Goal: Ask a question

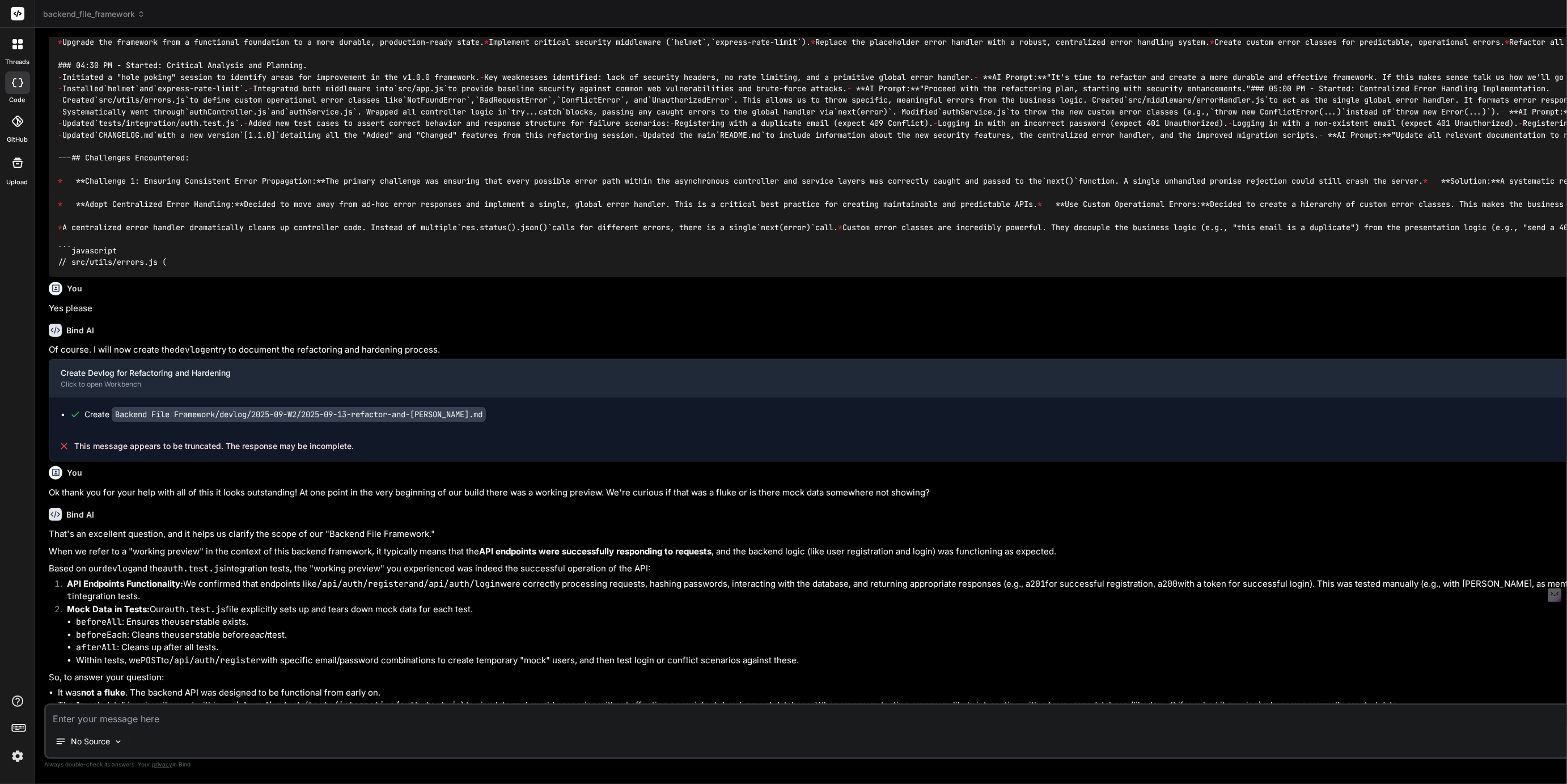
scroll to position [261, 0]
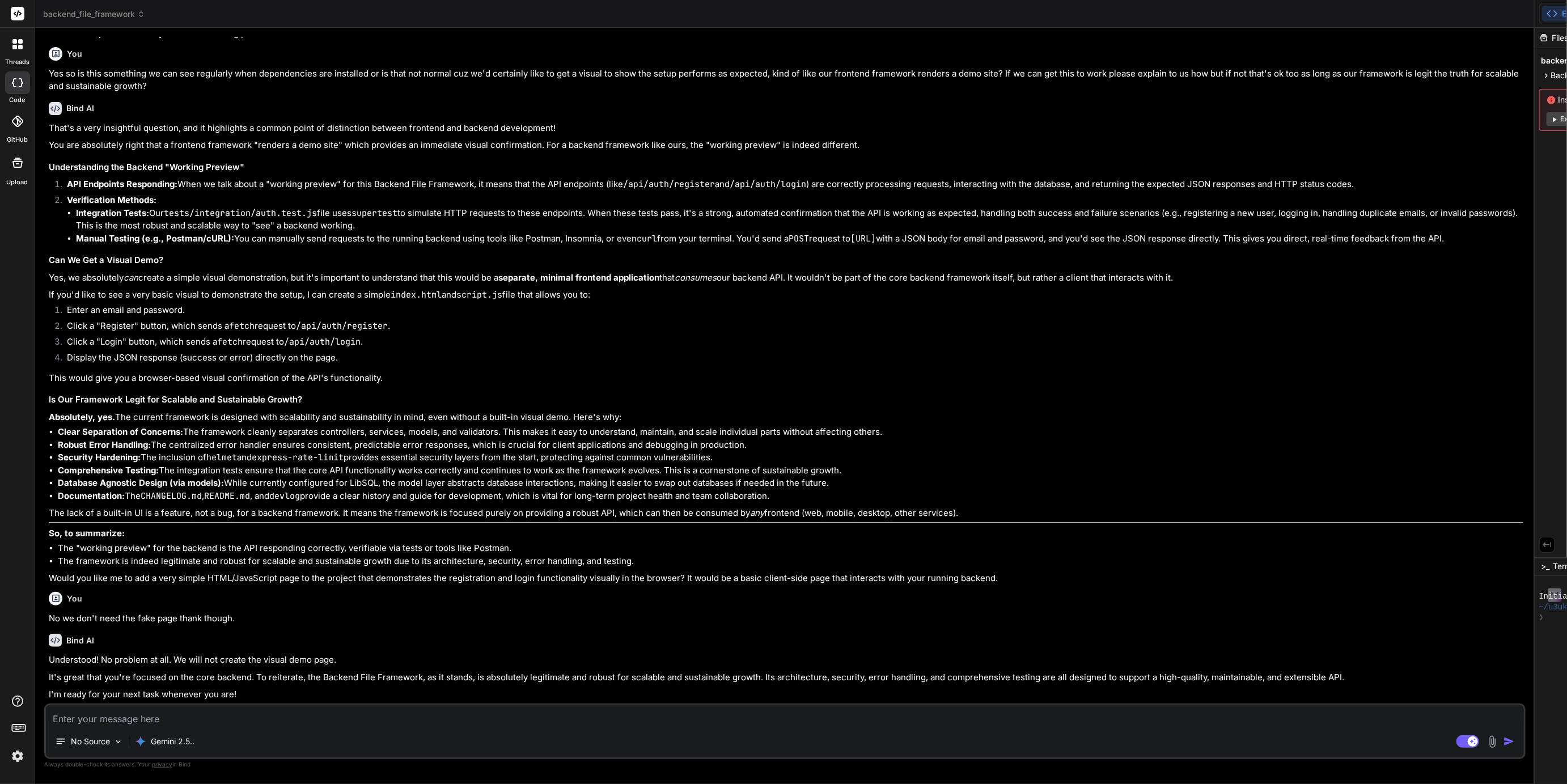
scroll to position [1994, 0]
click at [98, 10] on span "backend_file_framework" at bounding box center [94, 14] width 102 height 11
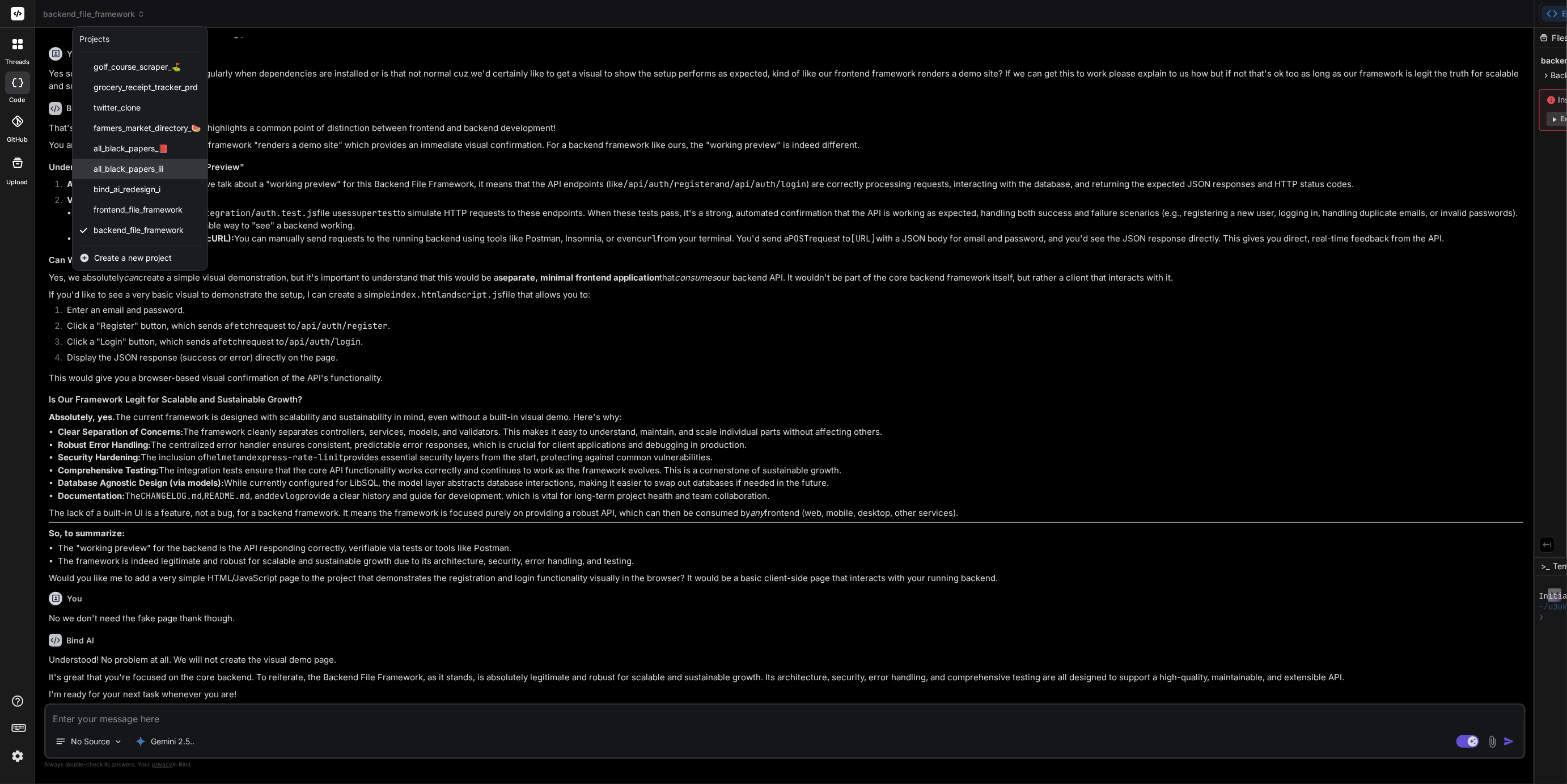
click at [129, 167] on span "all_black_papers_iii" at bounding box center [128, 169] width 70 height 11
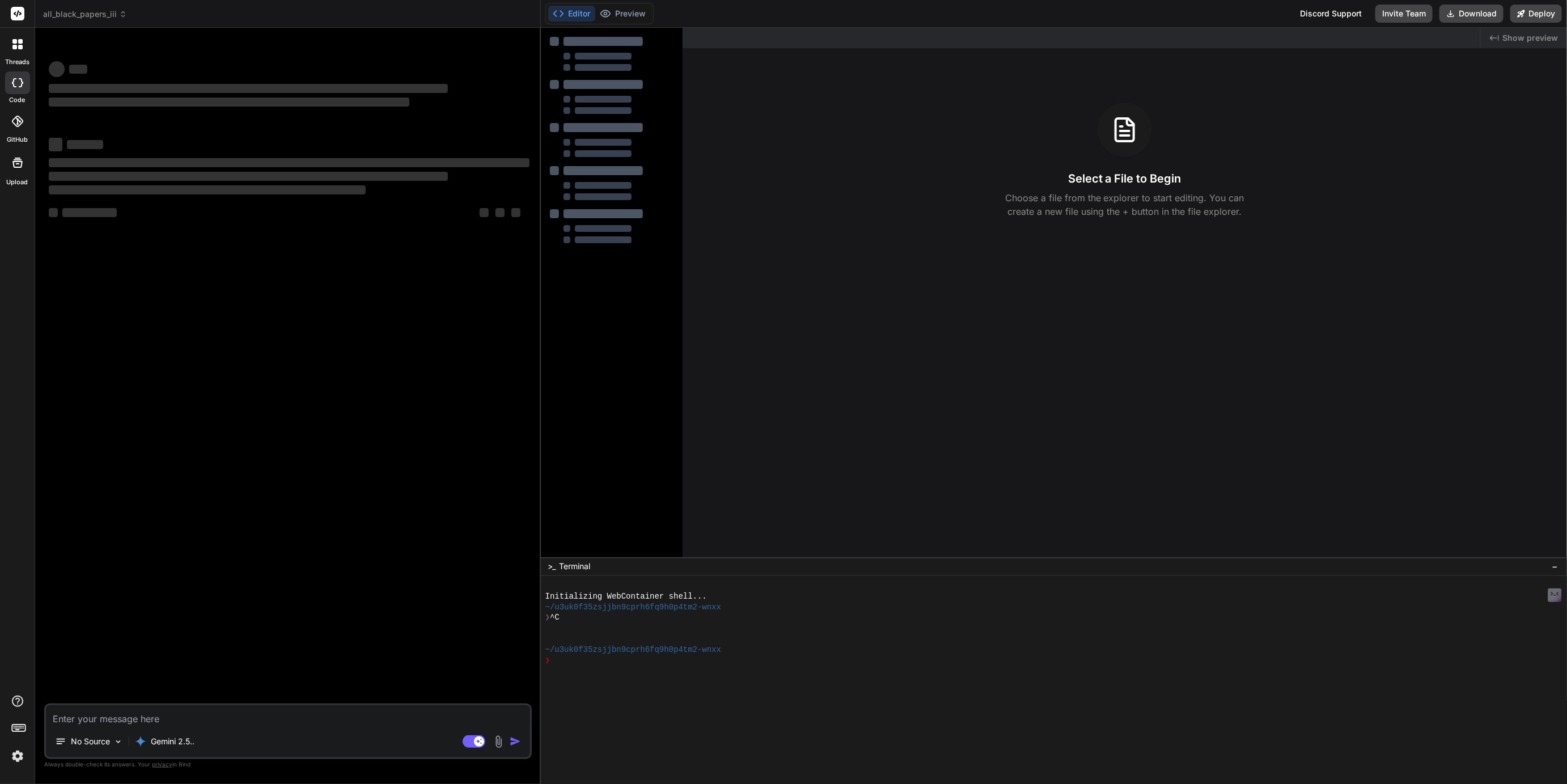
scroll to position [0, 0]
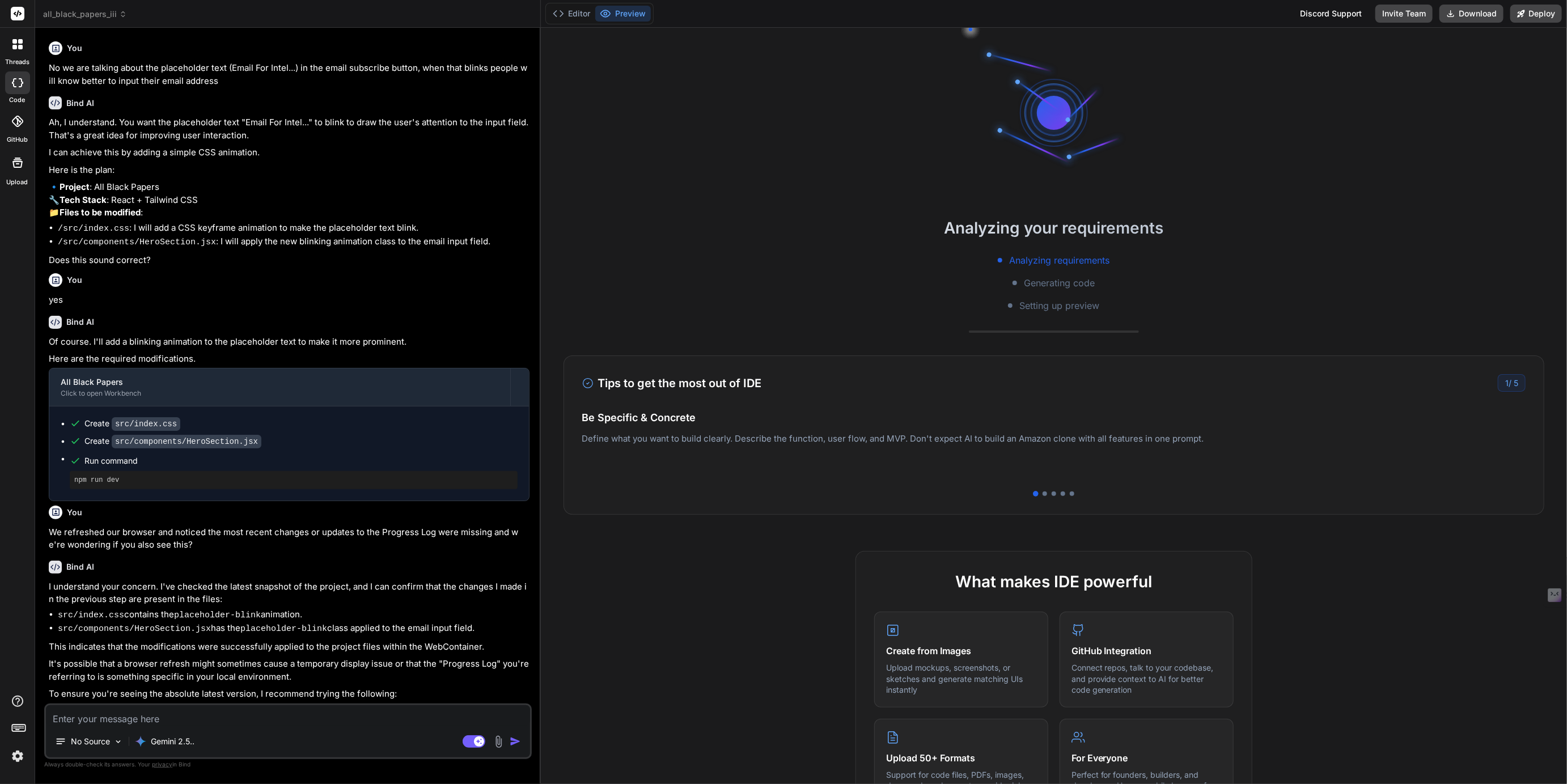
click at [84, 18] on span "all_black_papers_iii" at bounding box center [85, 14] width 84 height 11
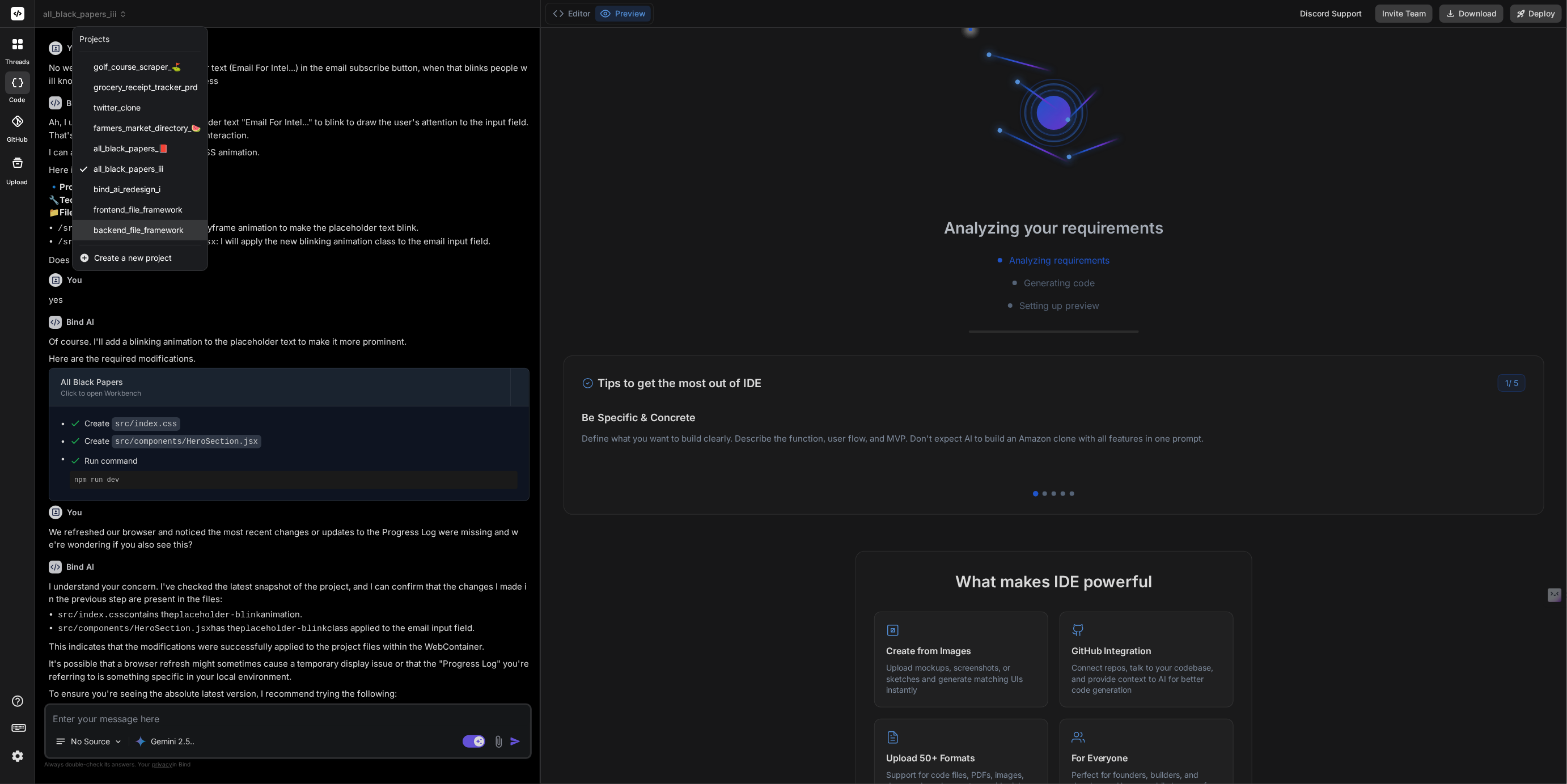
click at [115, 229] on span "backend_file_framework" at bounding box center [138, 230] width 90 height 11
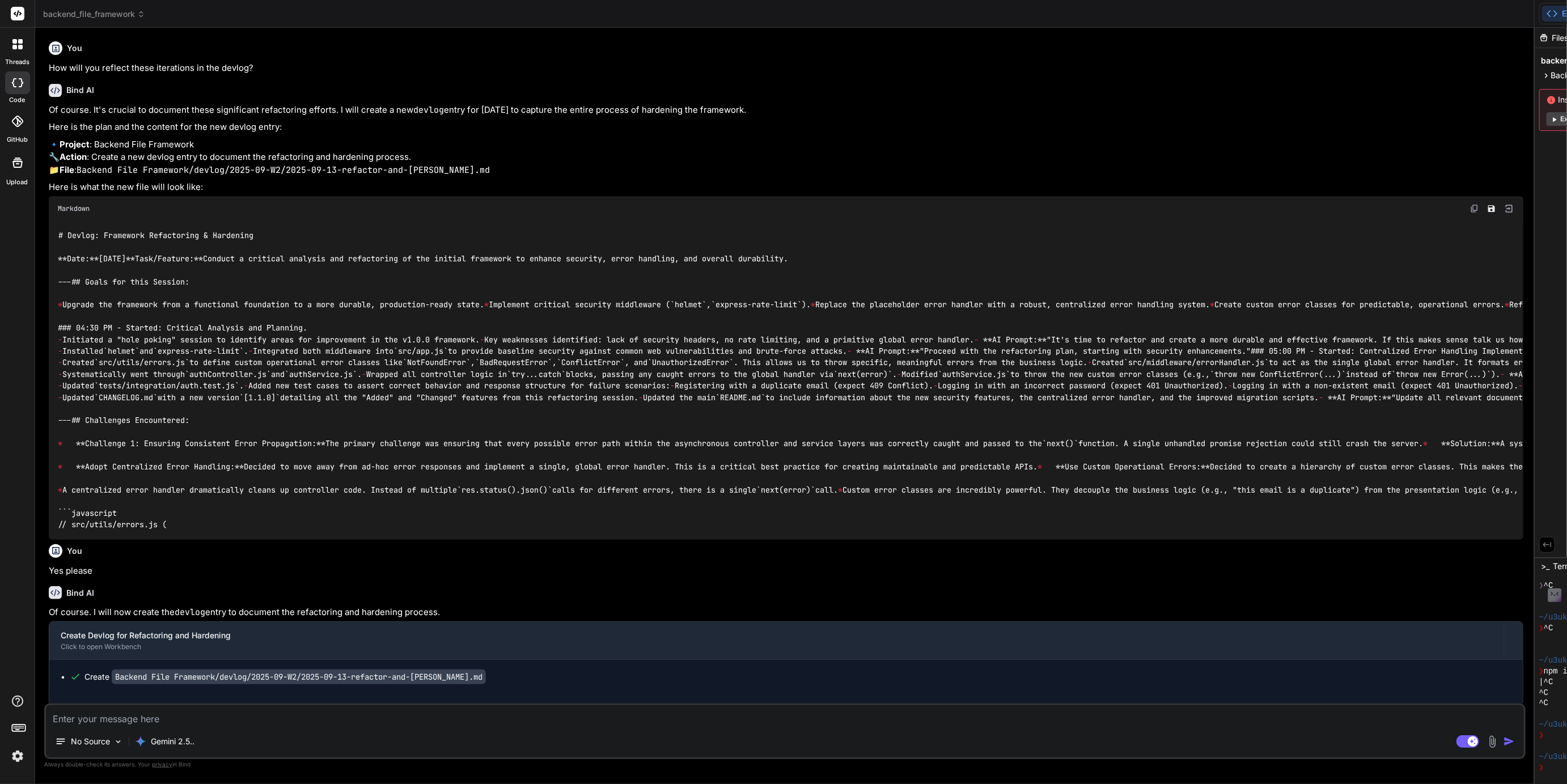
click at [18, 757] on img at bounding box center [18, 756] width 19 height 19
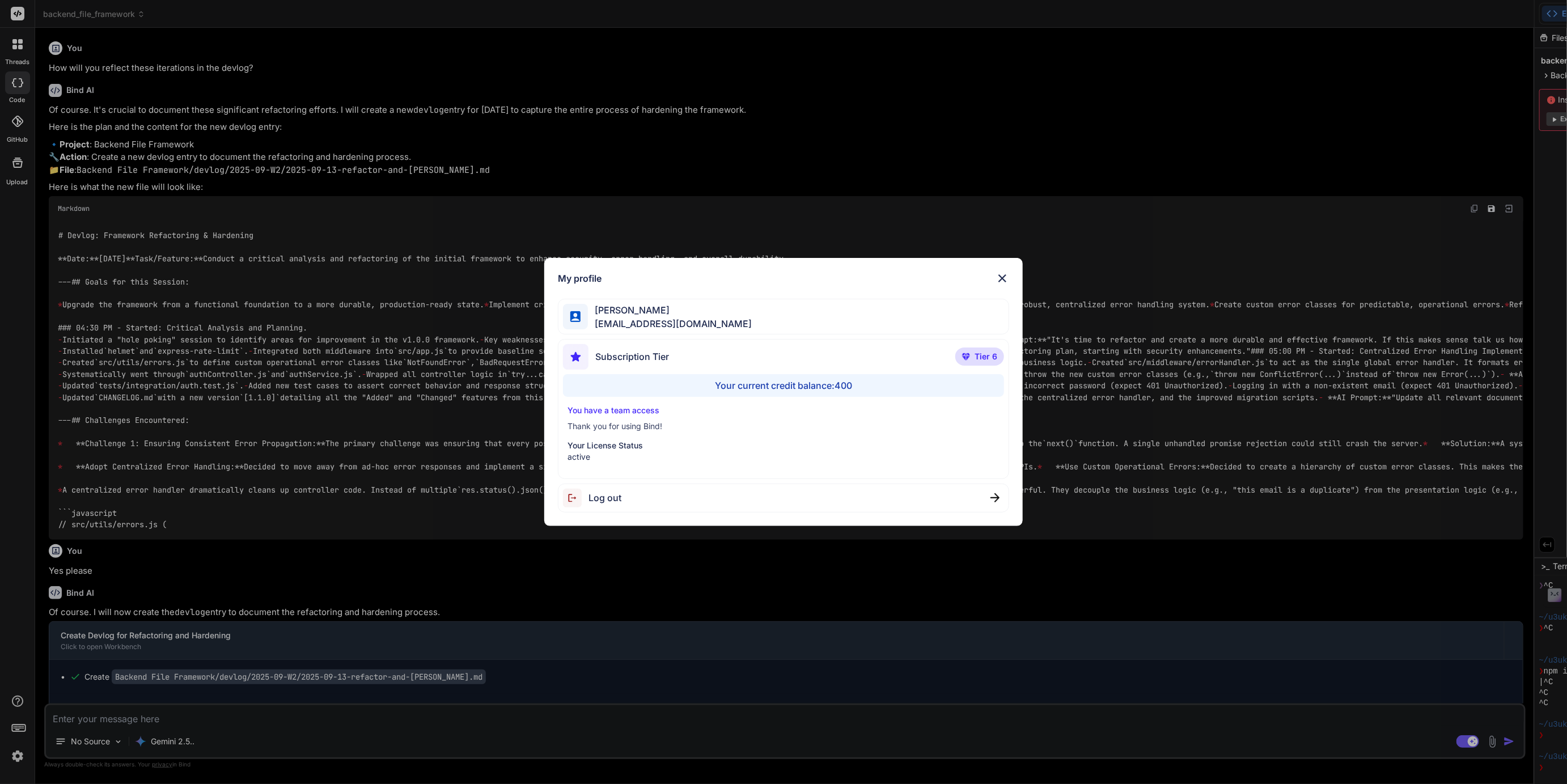
click at [18, 757] on div "My profile [PERSON_NAME] [EMAIL_ADDRESS][DOMAIN_NAME] Subscription Tier Tier 6 …" at bounding box center [784, 392] width 1567 height 784
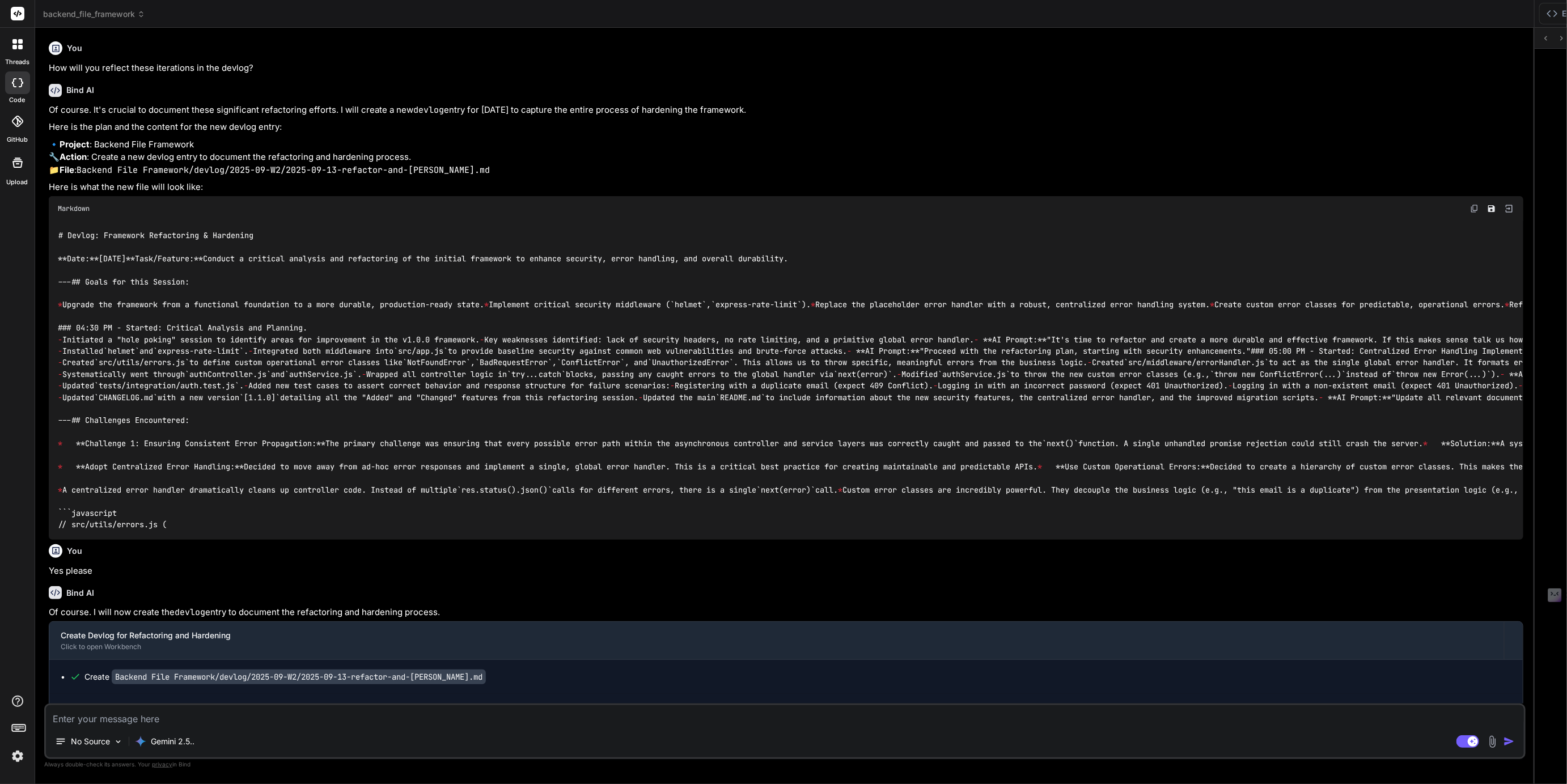
scroll to position [160, 0]
type textarea "x"
